Goal: Task Accomplishment & Management: Manage account settings

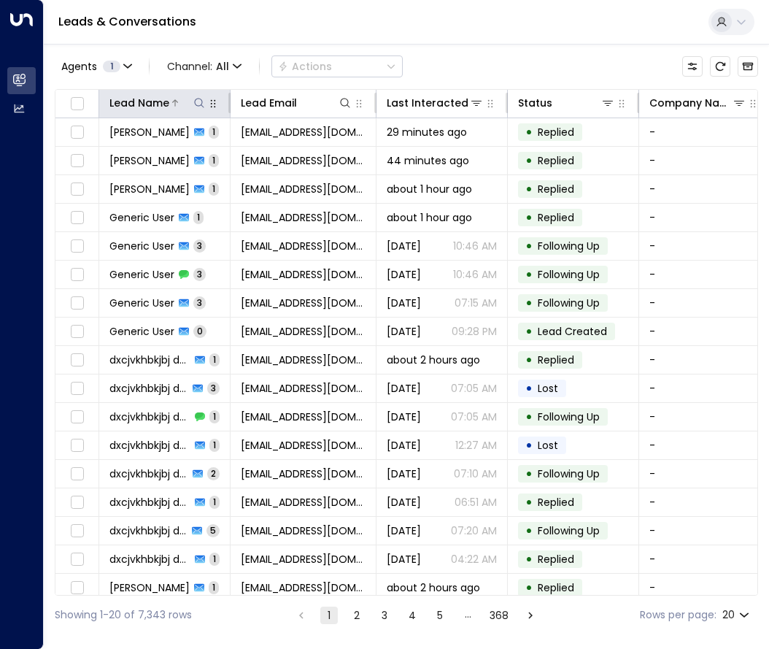
click at [197, 103] on icon at bounding box center [199, 103] width 12 height 12
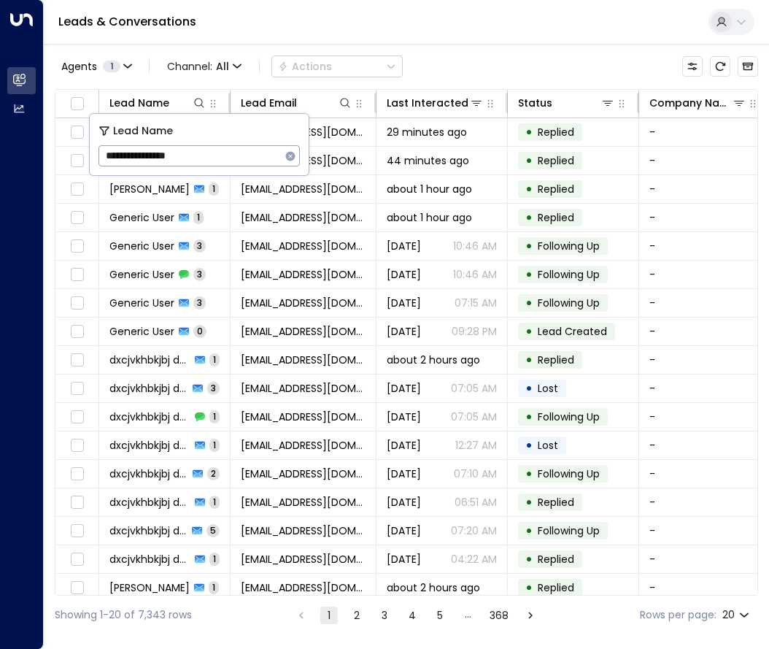
type input "**********"
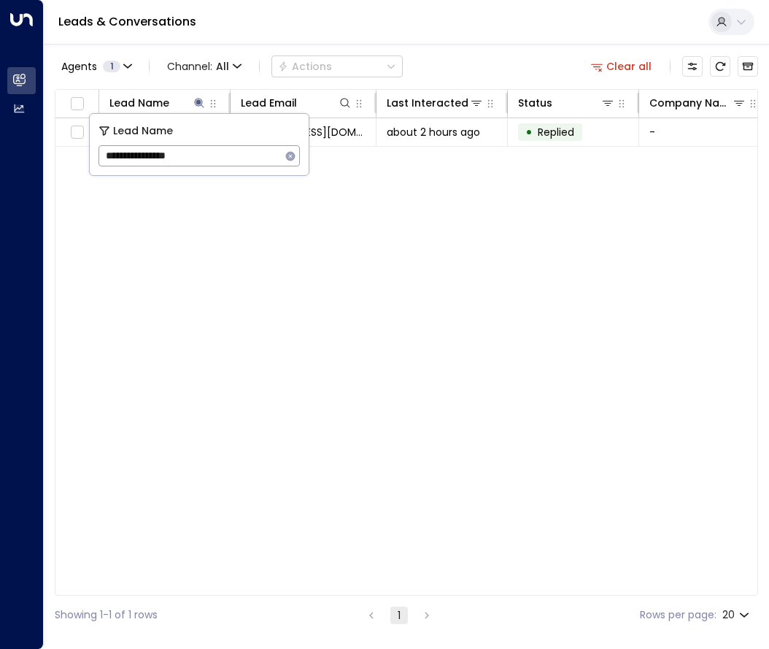
click at [463, 60] on div "Agents 1 Channel: All Actions Clear all" at bounding box center [407, 66] width 704 height 31
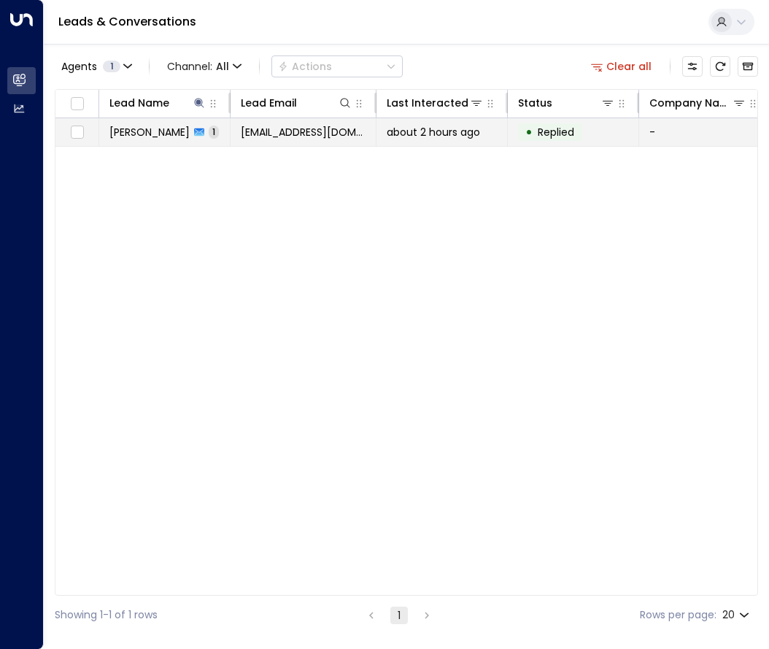
click at [291, 136] on span "[EMAIL_ADDRESS][DOMAIN_NAME]" at bounding box center [303, 132] width 125 height 15
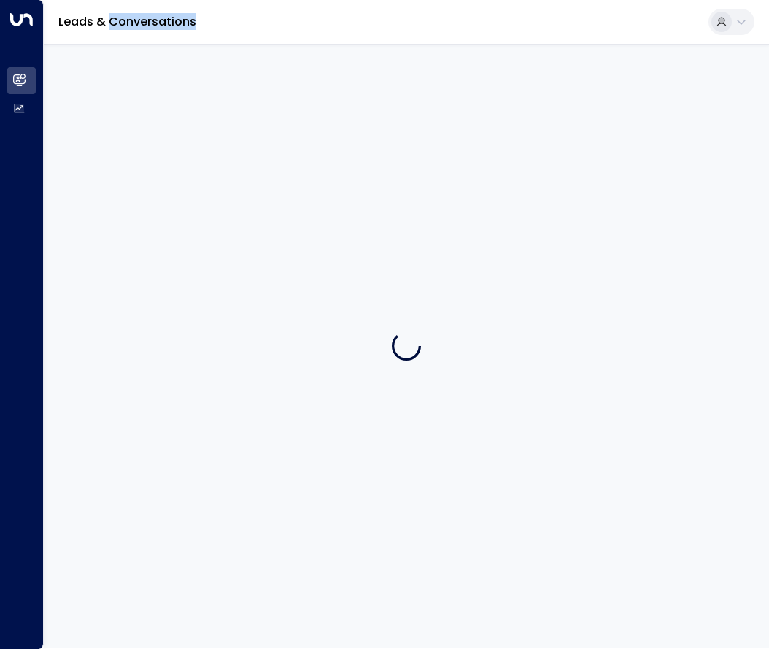
click at [291, 136] on div at bounding box center [406, 346] width 725 height 604
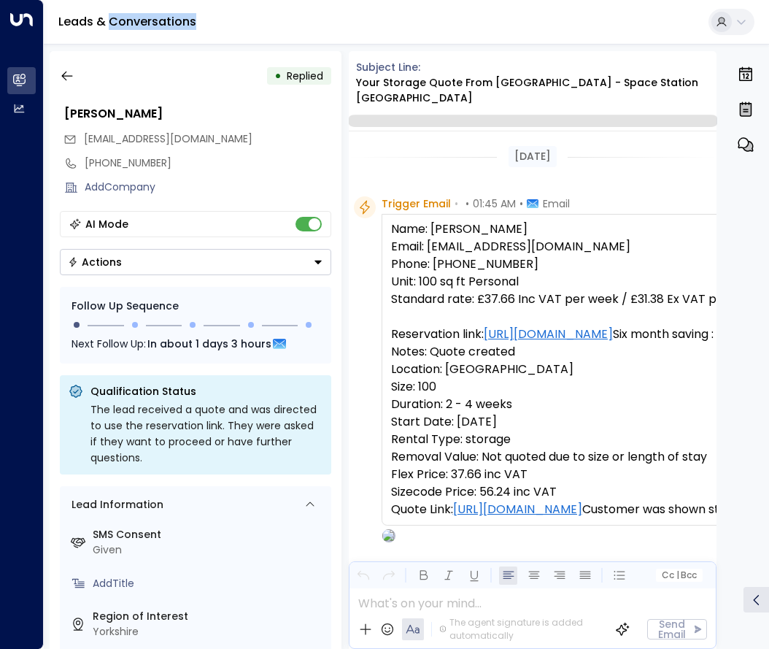
scroll to position [857, 0]
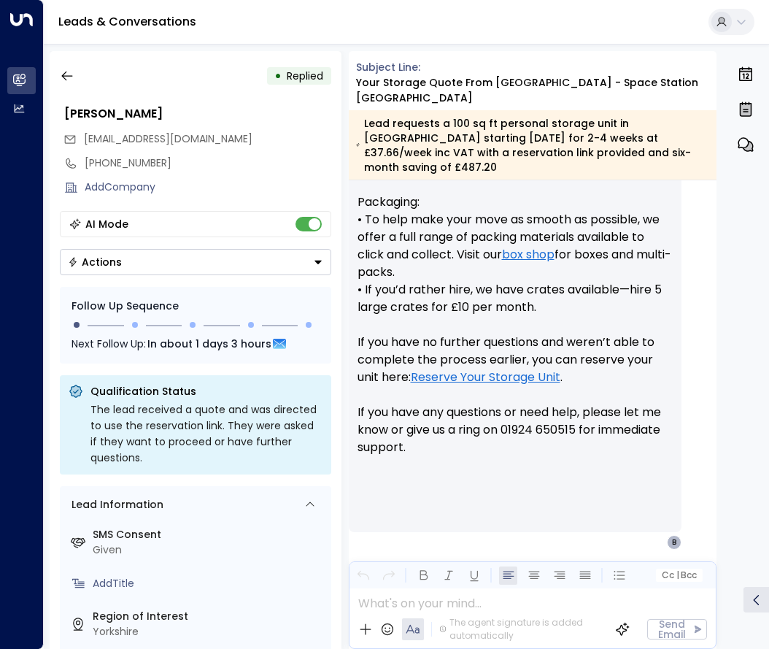
drag, startPoint x: 291, startPoint y: 136, endPoint x: 250, endPoint y: 250, distance: 120.5
click at [248, 247] on div "AI Mode Actions" at bounding box center [196, 243] width 272 height 64
click at [255, 266] on button "Actions" at bounding box center [196, 262] width 272 height 26
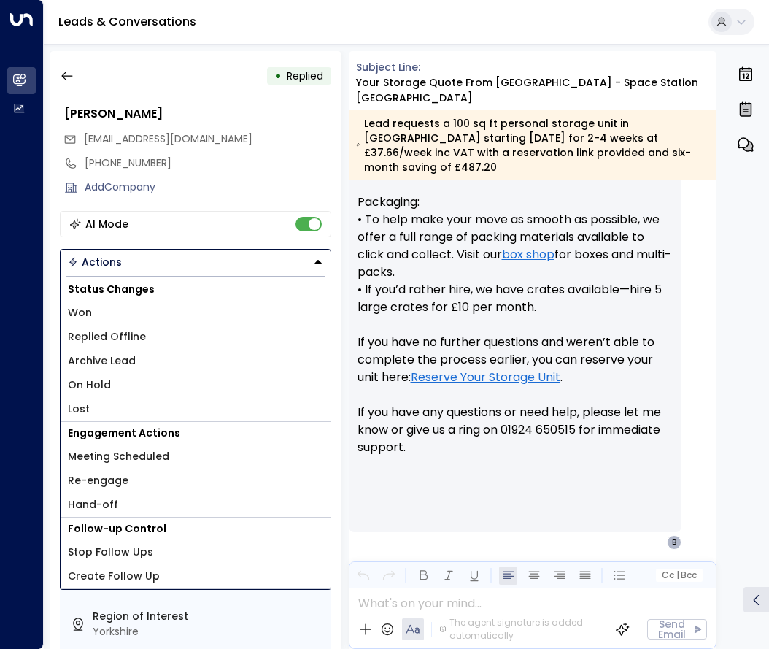
click at [139, 342] on span "Replied Offline" at bounding box center [107, 336] width 78 height 15
